Goal: Information Seeking & Learning: Learn about a topic

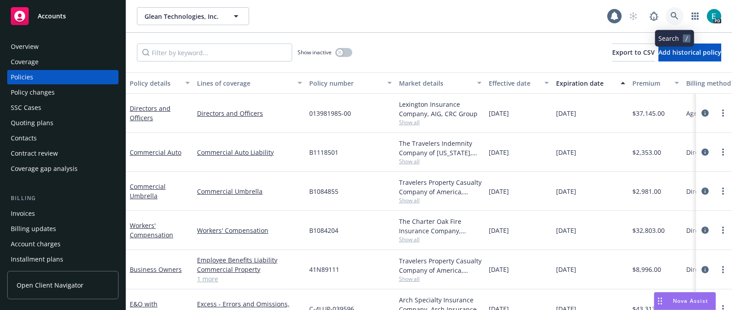
click at [679, 15] on link at bounding box center [675, 16] width 18 height 18
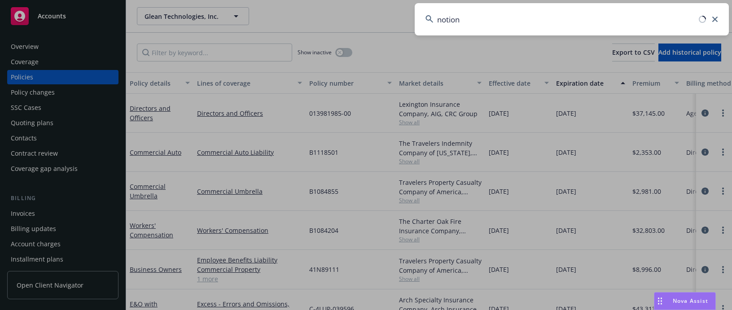
type input "notion"
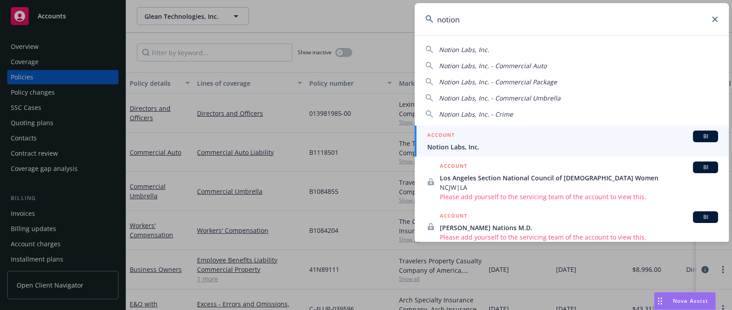
click at [510, 143] on span "Notion Labs, Inc." at bounding box center [573, 146] width 291 height 9
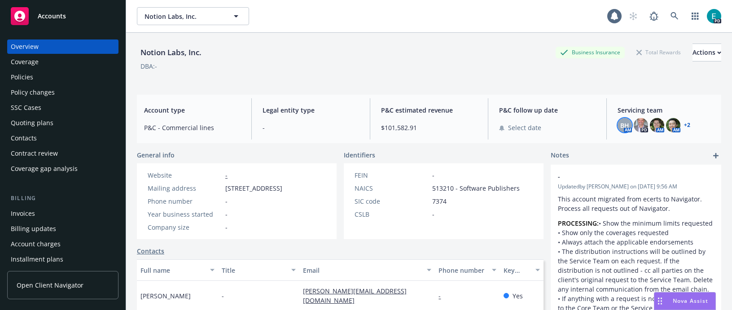
click at [621, 126] on span "BH" at bounding box center [625, 125] width 9 height 9
click at [668, 122] on img at bounding box center [673, 125] width 14 height 14
click at [467, 159] on div "Identifiers" at bounding box center [444, 154] width 200 height 9
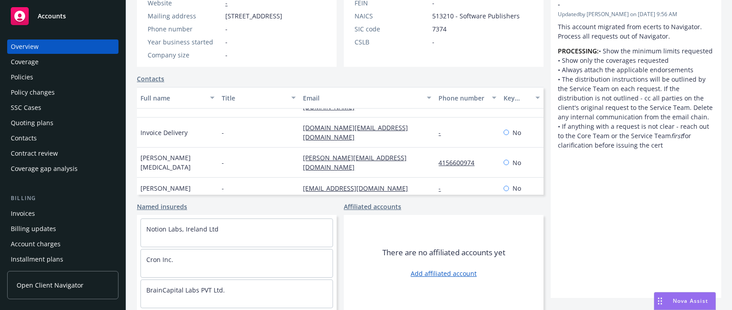
scroll to position [22, 0]
click at [33, 80] on div "Policies" at bounding box center [63, 77] width 104 height 14
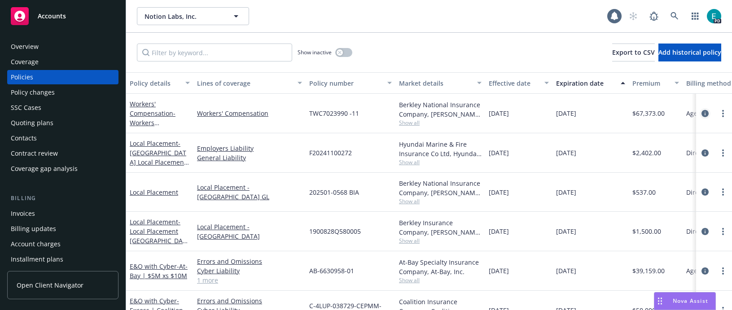
click at [702, 114] on icon "circleInformation" at bounding box center [705, 113] width 7 height 7
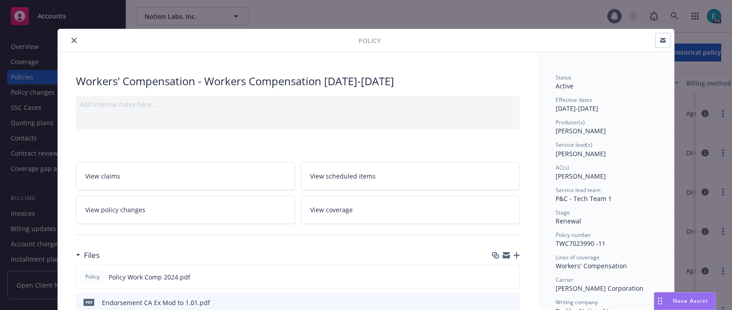
click at [69, 36] on button "close" at bounding box center [74, 40] width 11 height 11
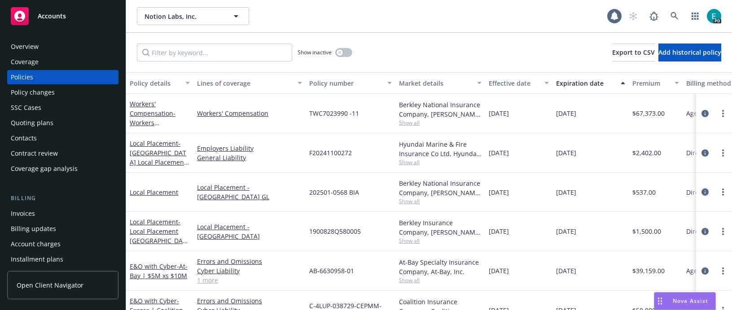
click at [702, 190] on icon "circleInformation" at bounding box center [705, 192] width 7 height 7
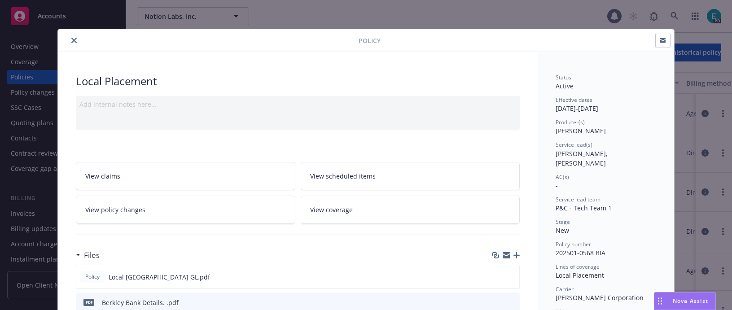
click at [71, 39] on icon "close" at bounding box center [73, 40] width 5 height 5
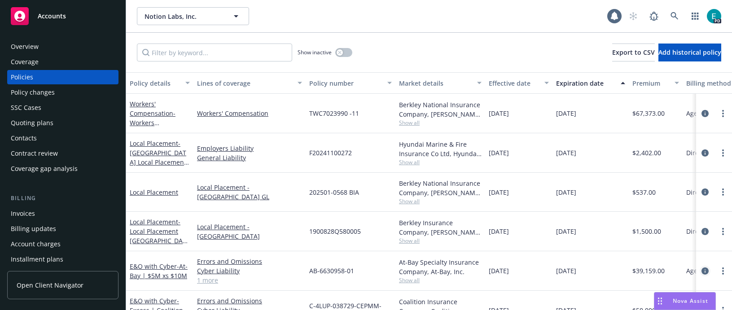
click at [702, 271] on icon "circleInformation" at bounding box center [705, 271] width 7 height 7
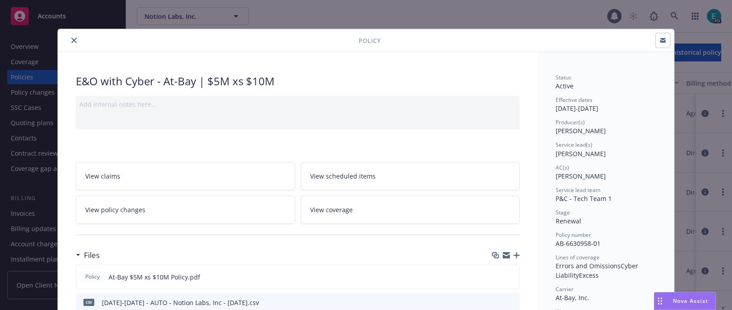
click at [69, 37] on button "close" at bounding box center [74, 40] width 11 height 11
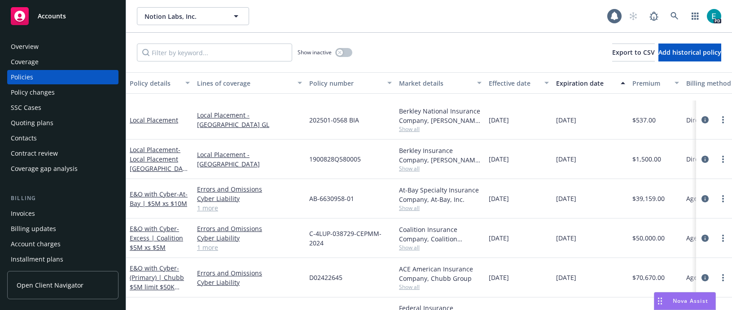
scroll to position [174, 0]
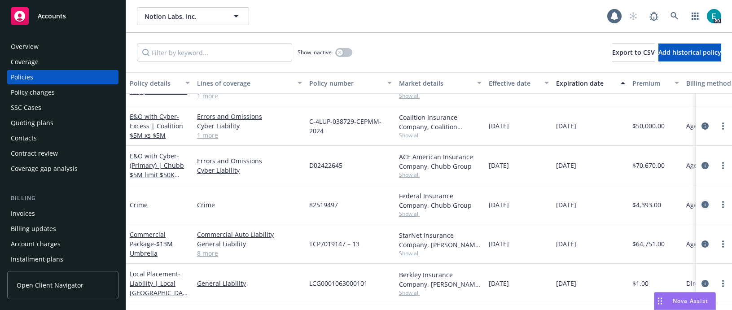
click at [702, 203] on icon "circleInformation" at bounding box center [705, 204] width 7 height 7
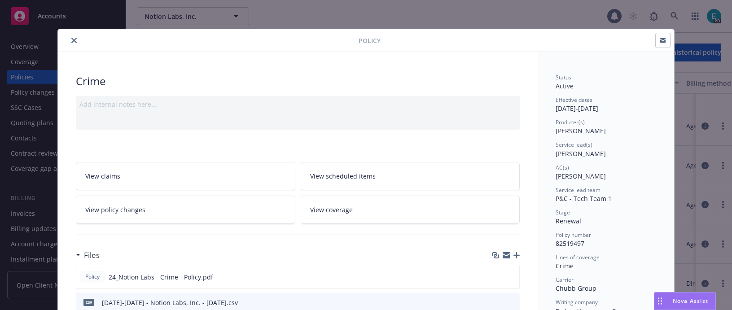
click at [65, 38] on div at bounding box center [210, 40] width 297 height 11
click at [69, 38] on button "close" at bounding box center [74, 40] width 11 height 11
